Goal: Task Accomplishment & Management: Complete application form

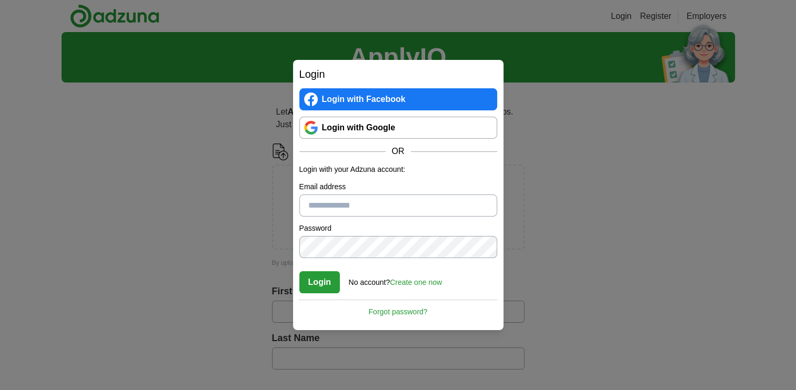
click at [552, 156] on div "Login Login with Facebook Login with Google OR Login with your Adzuna account: …" at bounding box center [398, 195] width 796 height 390
click at [328, 99] on link "Login with Facebook" at bounding box center [398, 99] width 198 height 22
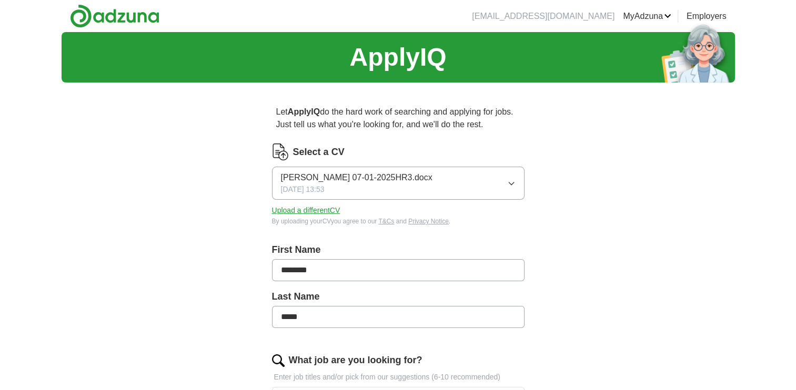
click at [622, 238] on div "ApplyIQ Let ApplyIQ do the hard work of searching and applying for jobs. Just t…" at bounding box center [399, 388] width 674 height 712
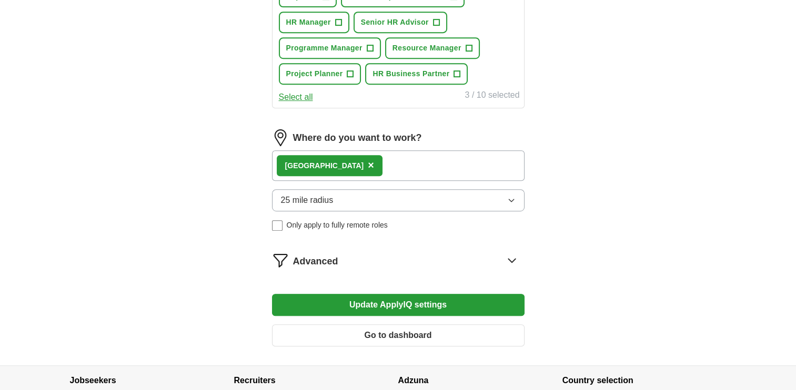
scroll to position [537, 0]
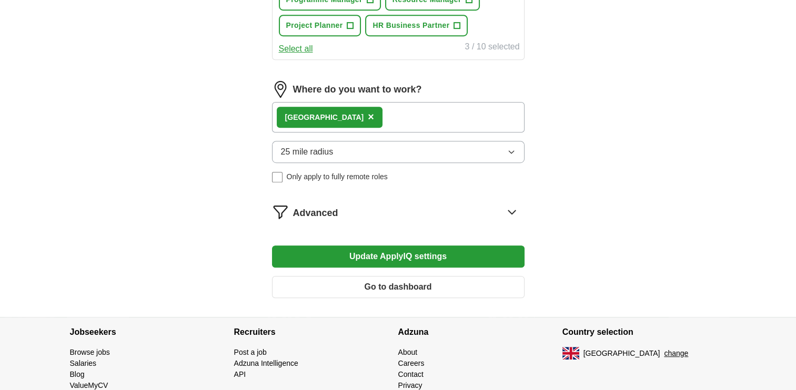
click at [354, 253] on button "Update ApplyIQ settings" at bounding box center [398, 257] width 253 height 22
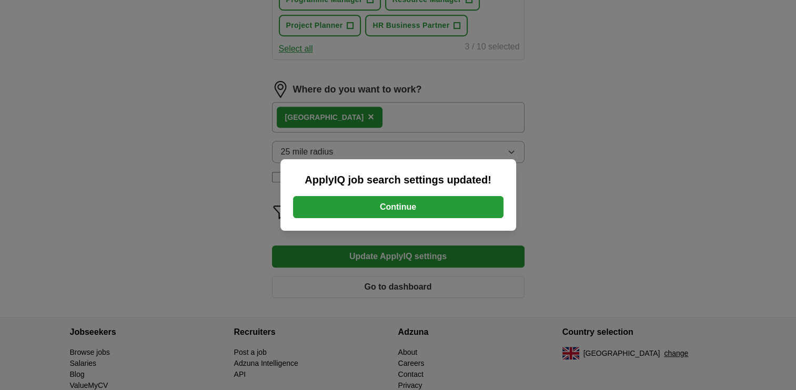
click at [407, 209] on button "Continue" at bounding box center [398, 207] width 210 height 22
